Goal: Task Accomplishment & Management: Manage account settings

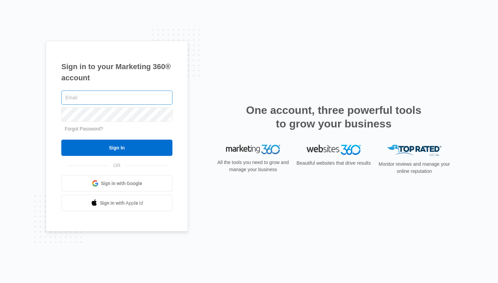
click at [114, 100] on input "text" at bounding box center [116, 97] width 111 height 14
type input "[EMAIL_ADDRESS][DOMAIN_NAME]"
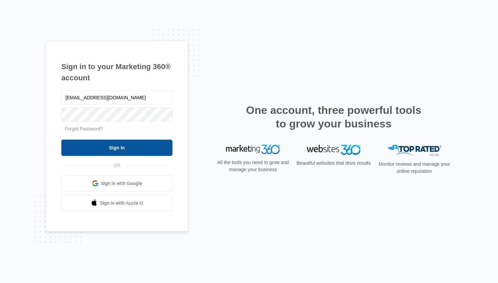
click at [116, 149] on input "Sign In" at bounding box center [116, 147] width 111 height 16
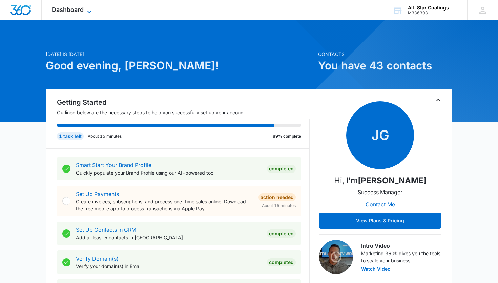
click at [80, 12] on span "Dashboard" at bounding box center [68, 9] width 32 height 7
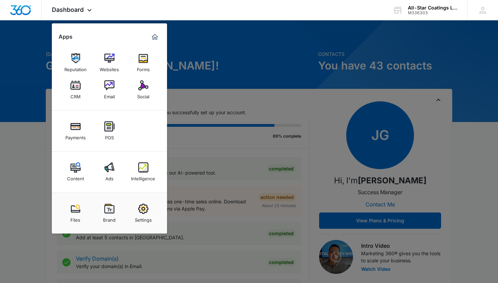
click at [113, 173] on div "Ads" at bounding box center [109, 176] width 8 height 9
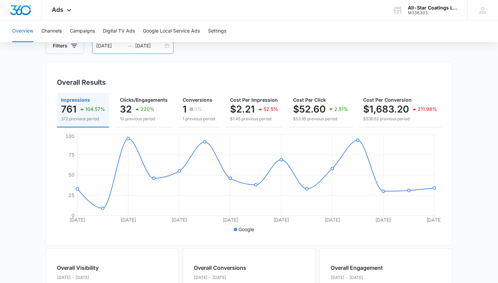
scroll to position [43, 0]
click at [160, 47] on input "[DATE]" at bounding box center [149, 45] width 28 height 7
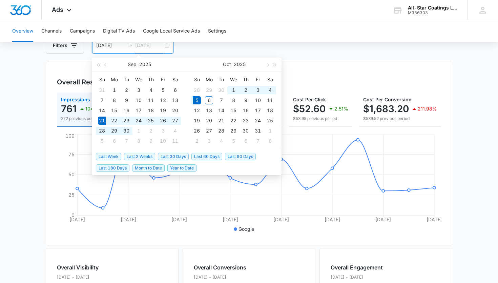
type input "[DATE]"
click at [132, 155] on span "Last 2 Weeks" at bounding box center [139, 156] width 31 height 7
type input "[DATE]"
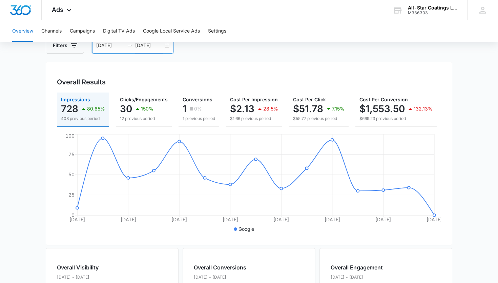
click at [166, 47] on div "[DATE] [DATE]" at bounding box center [132, 45] width 81 height 16
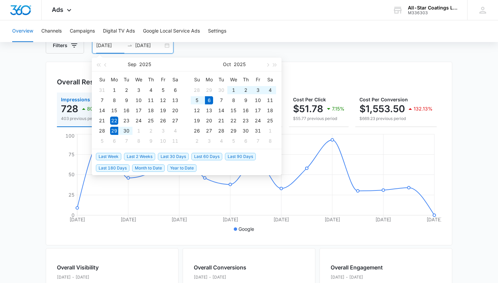
click at [118, 158] on span "Last Week" at bounding box center [108, 156] width 25 height 7
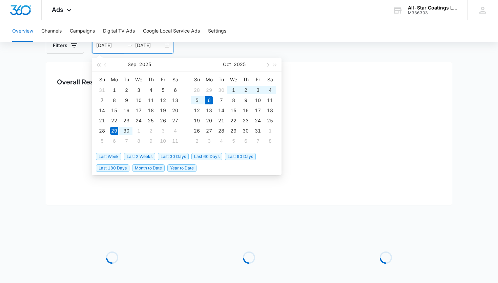
type input "[DATE]"
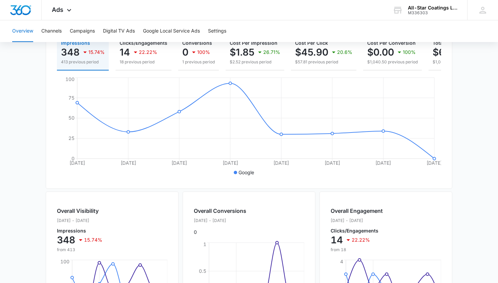
scroll to position [0, 0]
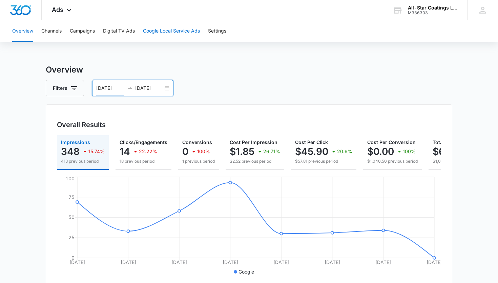
click at [170, 27] on button "Google Local Service Ads" at bounding box center [171, 31] width 57 height 22
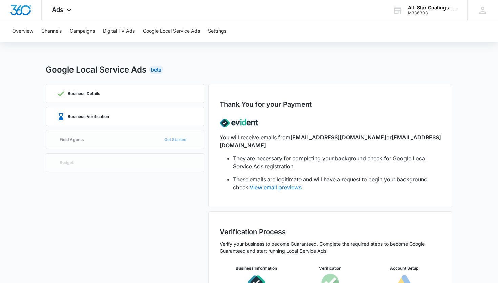
scroll to position [44, 0]
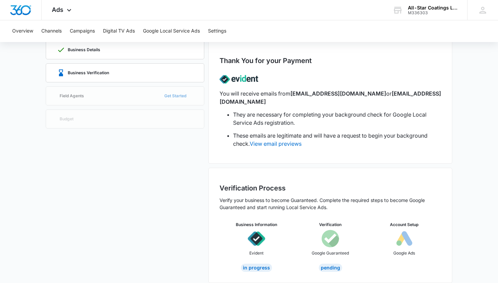
click at [331, 229] on img at bounding box center [330, 238] width 18 height 18
click at [326, 263] on div "Pending" at bounding box center [330, 267] width 23 height 8
click at [261, 263] on div "In Progress" at bounding box center [256, 267] width 31 height 8
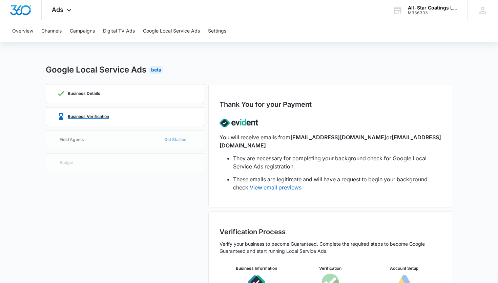
click at [162, 111] on div "Business Verification" at bounding box center [125, 116] width 136 height 18
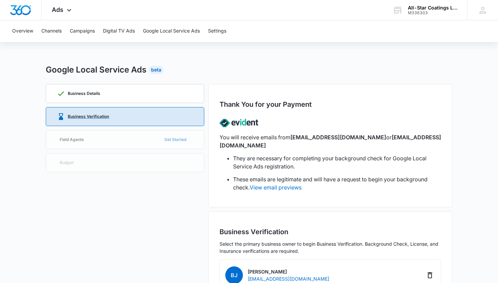
click at [107, 116] on p "Business Verification" at bounding box center [88, 116] width 41 height 4
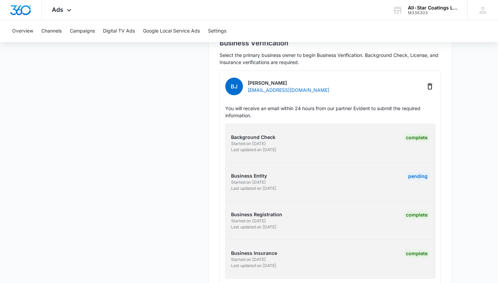
scroll to position [201, 0]
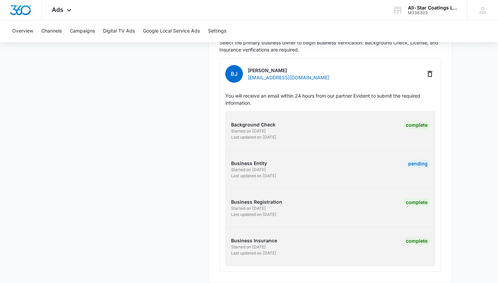
click at [259, 159] on p "Business Entity" at bounding box center [279, 162] width 97 height 7
click at [418, 159] on div "Pending" at bounding box center [417, 163] width 23 height 8
click at [334, 167] on div "Pending" at bounding box center [380, 168] width 97 height 19
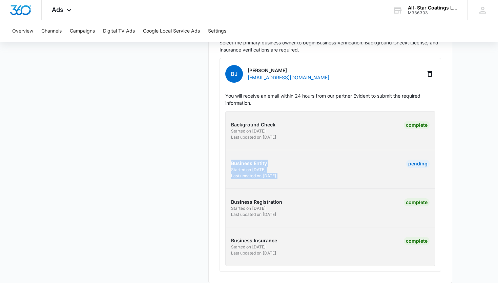
click at [334, 167] on div "Pending" at bounding box center [380, 168] width 97 height 19
click at [276, 159] on p "Business Entity" at bounding box center [279, 162] width 97 height 7
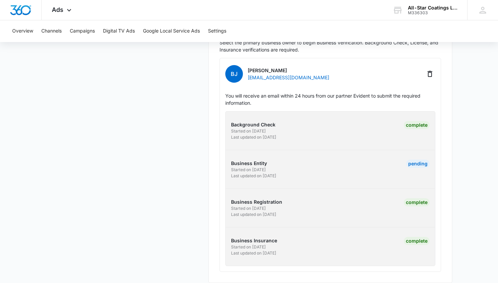
click at [276, 159] on p "Business Entity" at bounding box center [279, 162] width 97 height 7
click at [277, 159] on p "Business Entity" at bounding box center [279, 162] width 97 height 7
click at [79, 32] on button "Campaigns" at bounding box center [82, 31] width 25 height 22
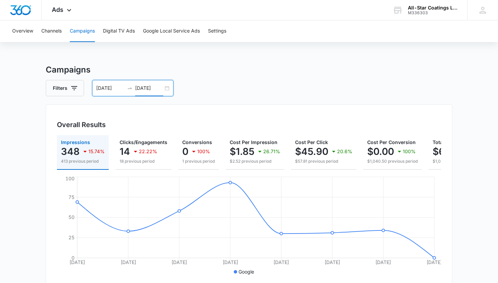
click at [161, 88] on input "[DATE]" at bounding box center [149, 87] width 28 height 7
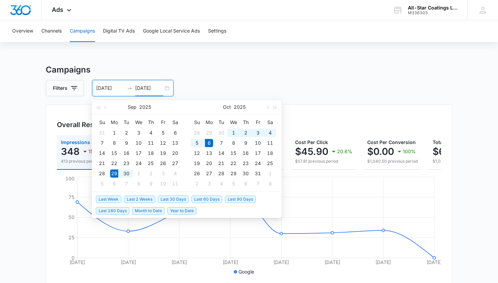
click at [201, 83] on div "Filters [DATE] [DATE]" at bounding box center [249, 88] width 406 height 16
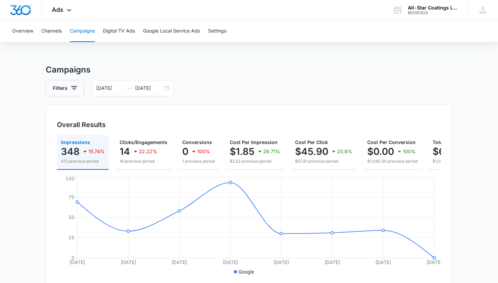
scroll to position [0, 63]
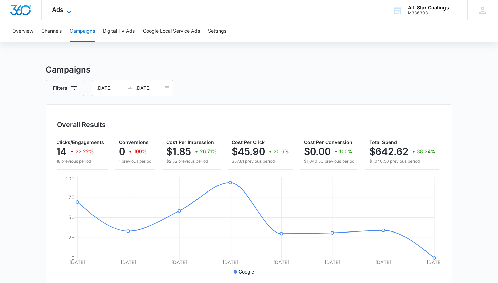
click at [63, 13] on span "Ads" at bounding box center [58, 9] width 12 height 7
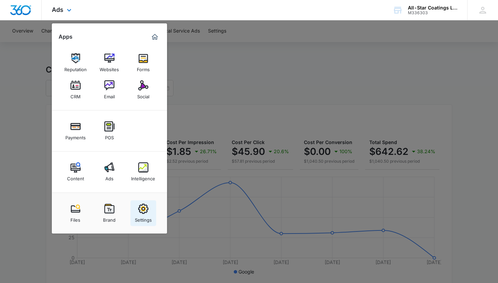
click at [144, 212] on img at bounding box center [143, 208] width 10 height 10
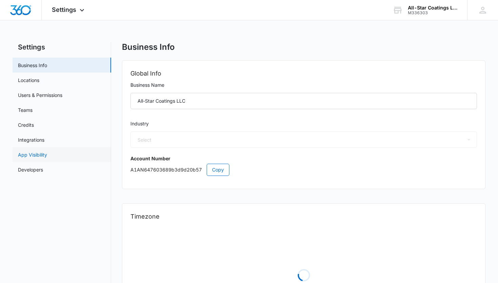
select select "52"
select select "US"
select select "America/[GEOGRAPHIC_DATA]"
click at [32, 128] on link "Credits" at bounding box center [26, 124] width 16 height 7
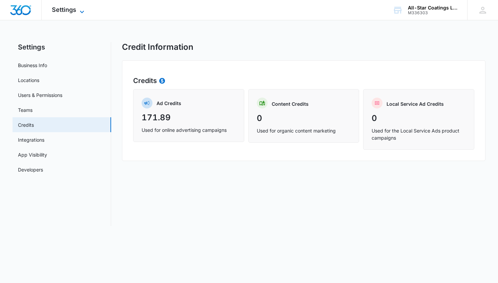
click at [79, 10] on icon at bounding box center [82, 12] width 8 height 8
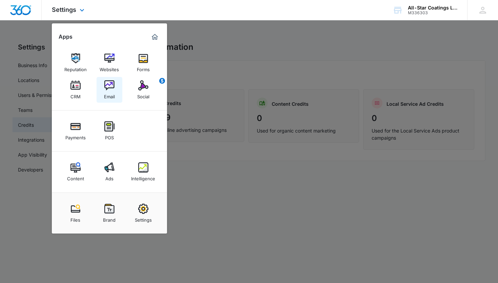
click at [111, 90] on img at bounding box center [109, 85] width 10 height 10
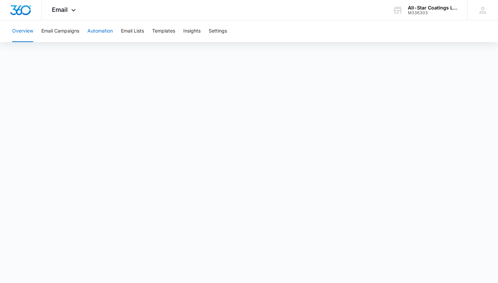
click at [106, 35] on button "Automation" at bounding box center [99, 31] width 25 height 22
click at [131, 28] on button "Email Lists" at bounding box center [132, 31] width 23 height 22
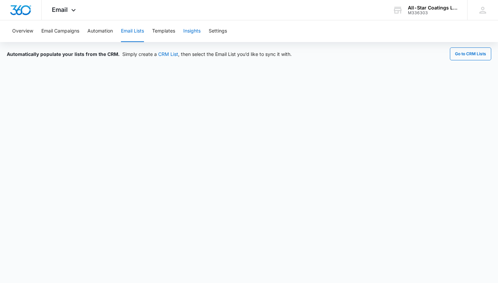
click at [191, 32] on button "Insights" at bounding box center [191, 31] width 17 height 22
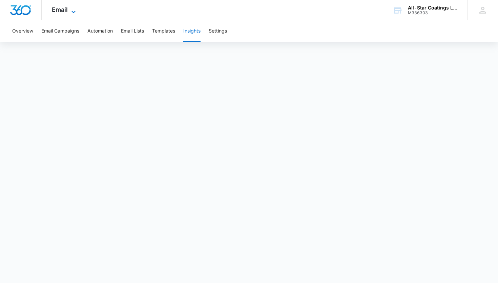
click at [77, 13] on icon at bounding box center [73, 12] width 8 height 8
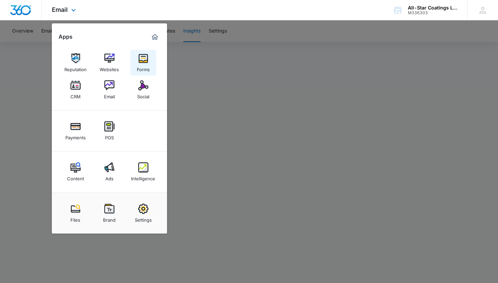
click at [137, 59] on link "Forms" at bounding box center [143, 63] width 26 height 26
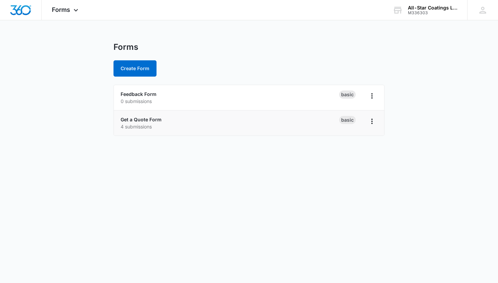
click at [173, 121] on div "Get a Quote Form 4 submissions" at bounding box center [230, 123] width 218 height 14
click at [154, 120] on link "Get a Quote Form" at bounding box center [141, 119] width 41 height 6
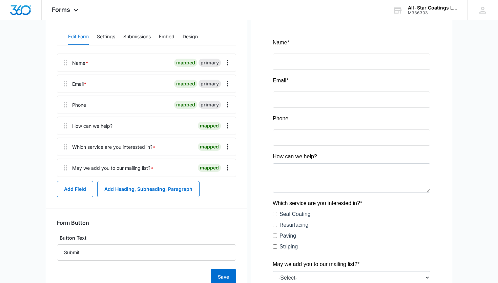
scroll to position [93, 0]
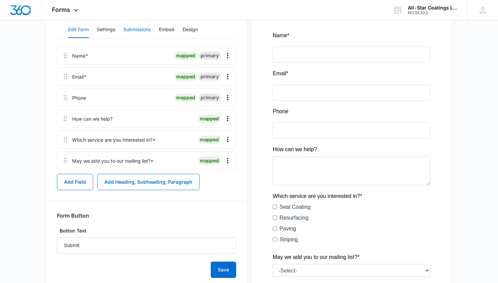
click at [133, 28] on button "Submissions" at bounding box center [136, 30] width 27 height 16
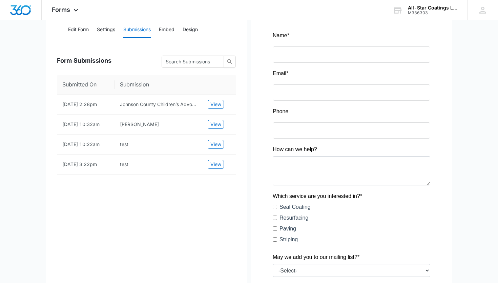
click at [91, 34] on div "Edit Form Settings Submissions Embed Design" at bounding box center [146, 29] width 179 height 17
click at [88, 30] on button "Edit Form" at bounding box center [78, 30] width 21 height 16
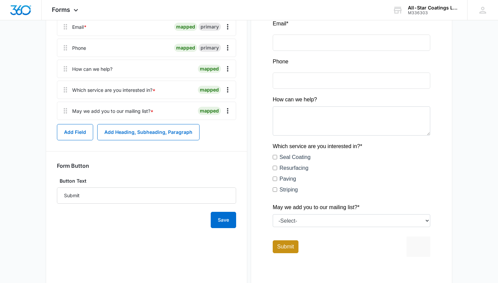
scroll to position [143, 0]
click at [154, 115] on div "May we add you to our mailing list? * mapped" at bounding box center [146, 110] width 179 height 18
click at [227, 108] on icon "Overflow Menu" at bounding box center [227, 110] width 1 height 5
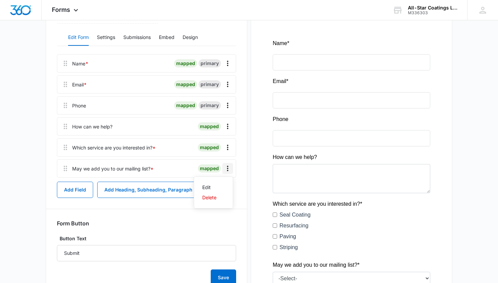
scroll to position [84, 0]
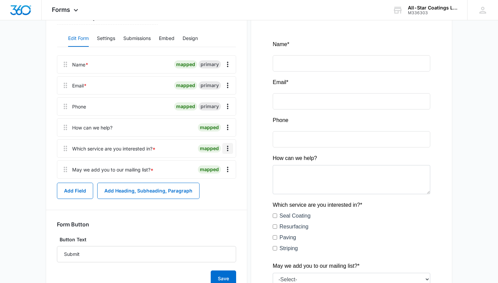
click at [227, 146] on icon "Overflow Menu" at bounding box center [227, 148] width 1 height 5
click at [216, 168] on div "Edit" at bounding box center [209, 167] width 14 height 5
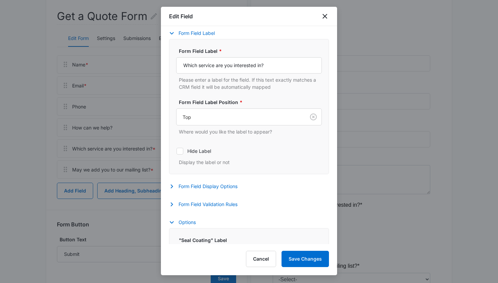
select select "350"
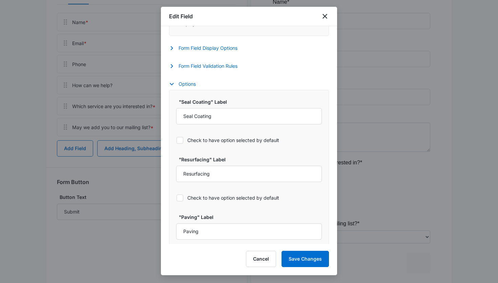
scroll to position [272, 0]
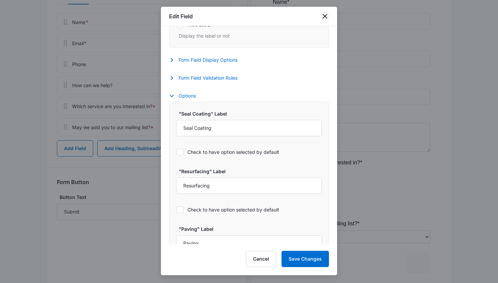
click at [328, 15] on icon "close" at bounding box center [325, 16] width 8 height 8
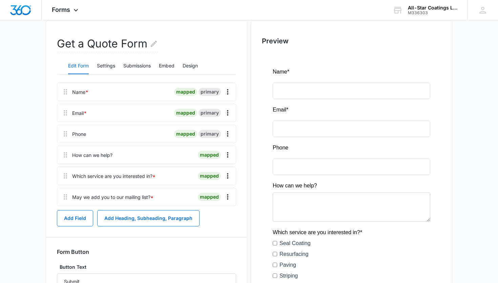
scroll to position [0, 0]
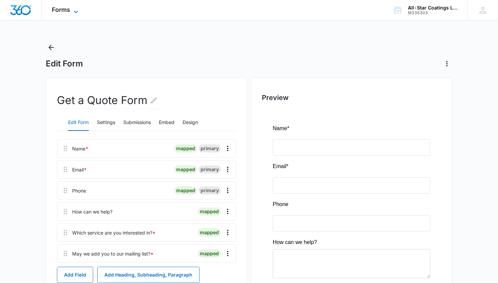
click at [73, 7] on div "Forms Apps Reputation Websites Forms CRM Email Social Payments POS Content Ads …" at bounding box center [66, 10] width 48 height 20
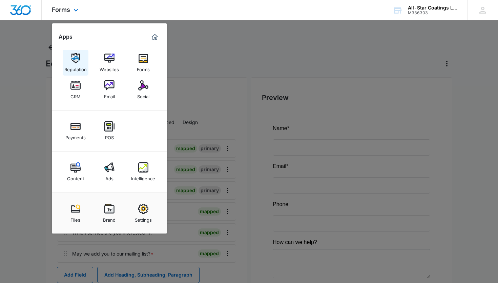
click at [81, 61] on link "Reputation" at bounding box center [76, 63] width 26 height 26
